Goal: Transaction & Acquisition: Purchase product/service

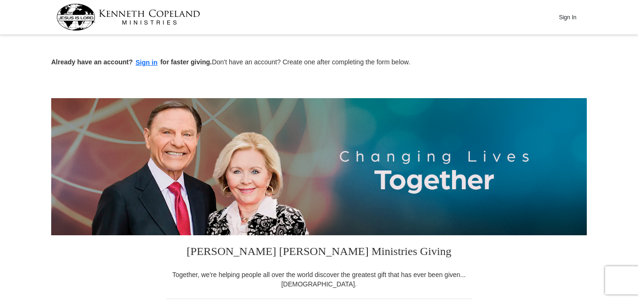
click at [566, 18] on button "Sign In" at bounding box center [567, 17] width 28 height 15
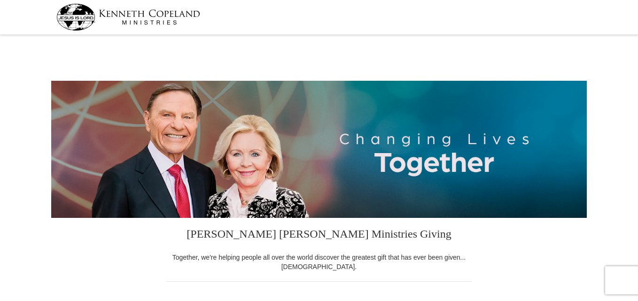
select select "TX"
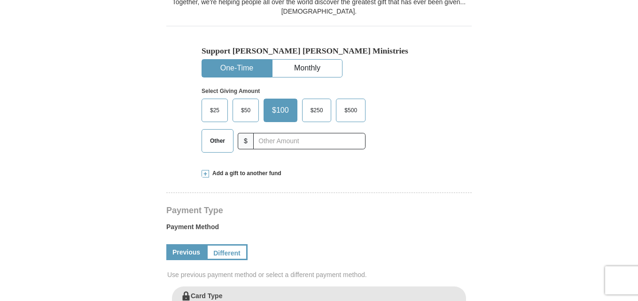
scroll to position [264, 0]
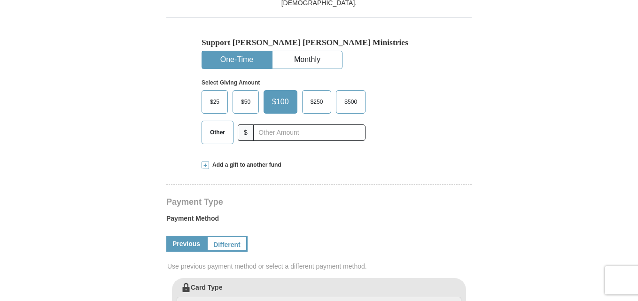
click at [210, 100] on span "$25" at bounding box center [214, 102] width 19 height 14
click at [0, 0] on input "$25" at bounding box center [0, 0] width 0 height 0
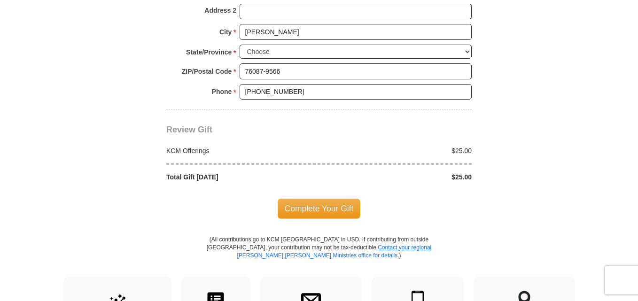
scroll to position [798, 0]
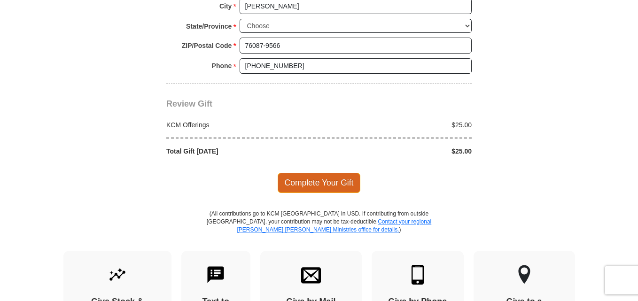
click at [309, 182] on span "Complete Your Gift" at bounding box center [319, 183] width 83 height 20
